Goal: Task Accomplishment & Management: Use online tool/utility

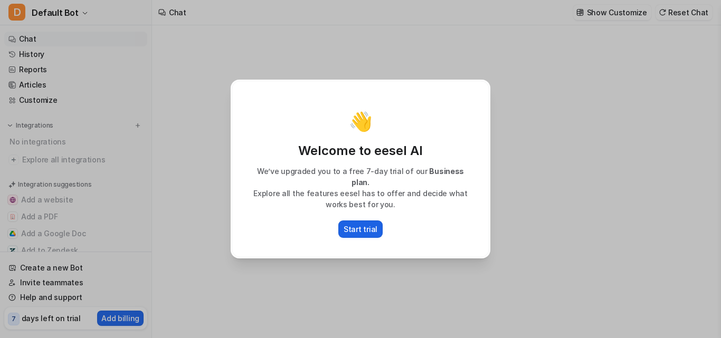
click at [365, 224] on p "Start trial" at bounding box center [360, 229] width 34 height 11
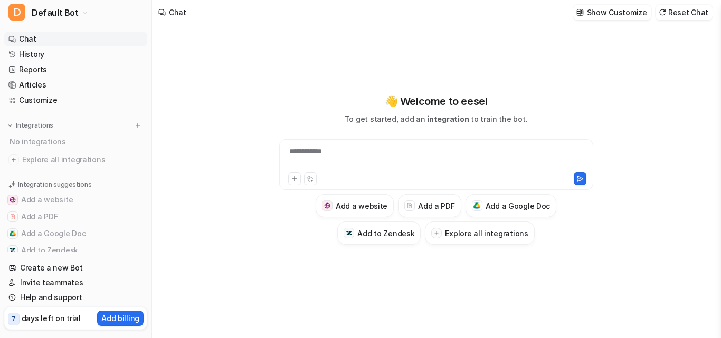
drag, startPoint x: 695, startPoint y: 19, endPoint x: 272, endPoint y: 184, distance: 453.7
click at [272, 184] on div "**********" at bounding box center [436, 168] width 388 height 151
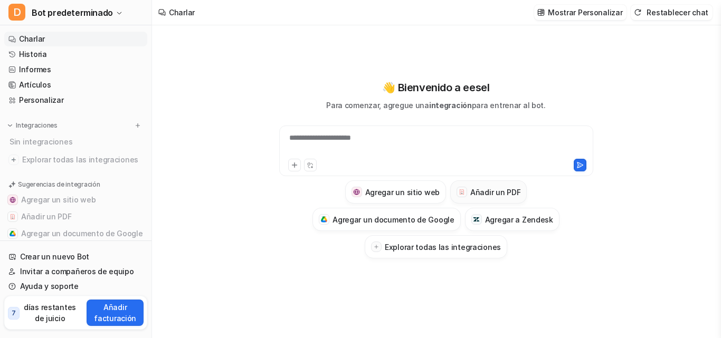
click at [475, 194] on font "Añadir un PDF" at bounding box center [495, 192] width 50 height 9
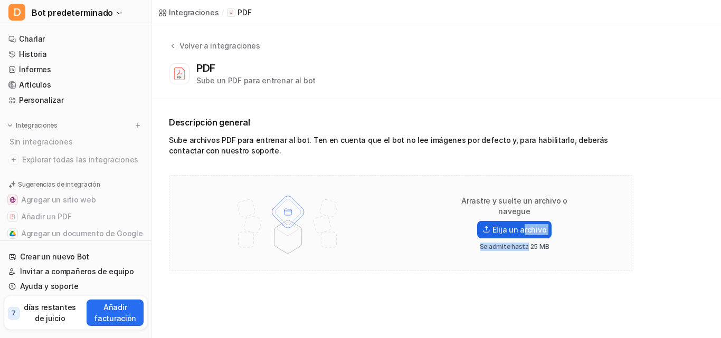
drag, startPoint x: 528, startPoint y: 238, endPoint x: 517, endPoint y: 226, distance: 16.1
click at [517, 226] on div "Arrastre y suelte un archivo o navegue Elija un archivo Se admite hasta 25 MB" at bounding box center [514, 223] width 135 height 55
click at [517, 226] on font "Elija un archivo" at bounding box center [519, 229] width 54 height 9
click at [0, 0] on input "Elija un archivo" at bounding box center [0, 0] width 0 height 0
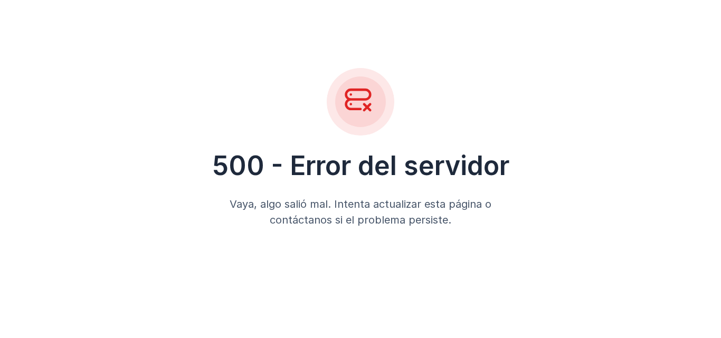
drag, startPoint x: 657, startPoint y: 238, endPoint x: 388, endPoint y: 60, distance: 323.5
click at [388, 60] on div "500 - Error del servidor Vaya, algo salió mal. Intenta actualizar esta página o…" at bounding box center [360, 148] width 721 height 296
